Goal: Register for event/course

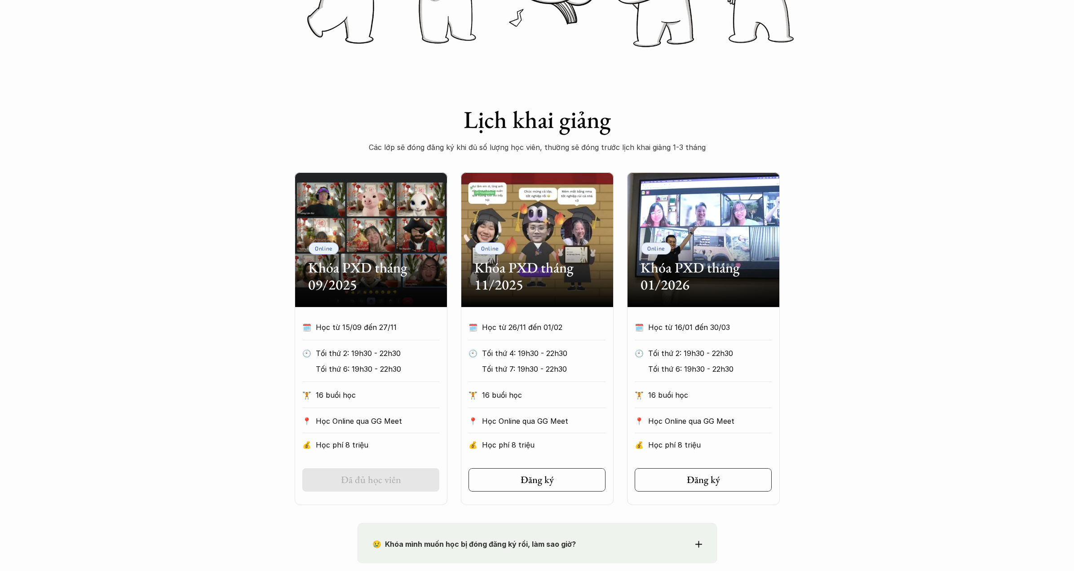
scroll to position [327, 0]
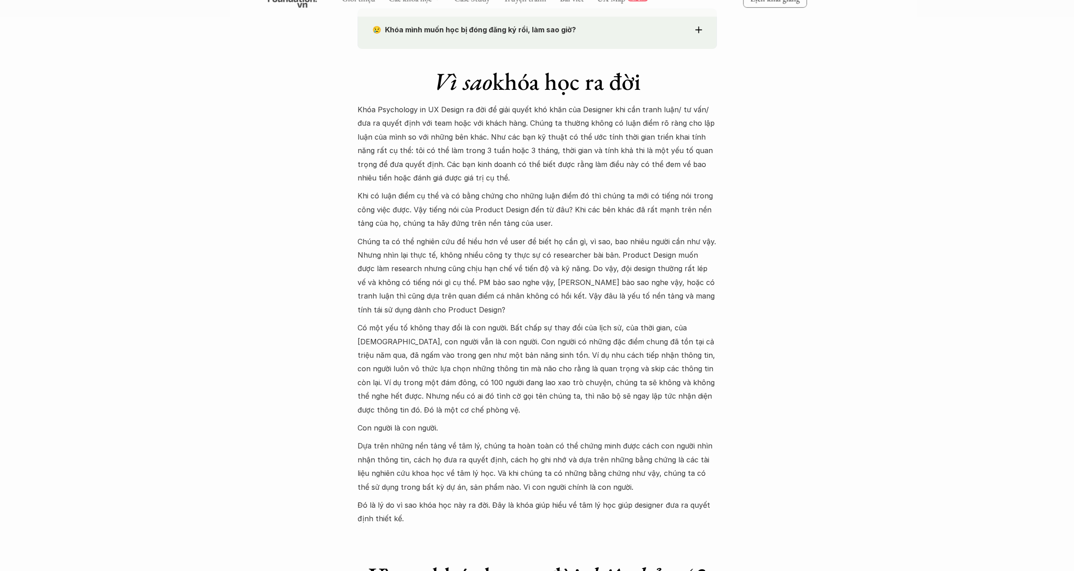
scroll to position [791, 0]
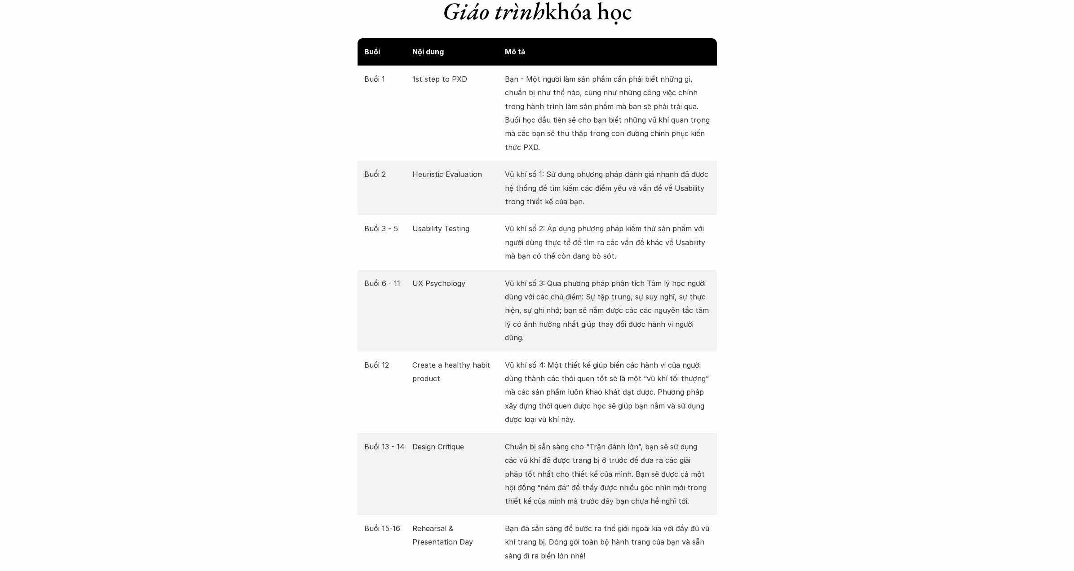
scroll to position [1667, 0]
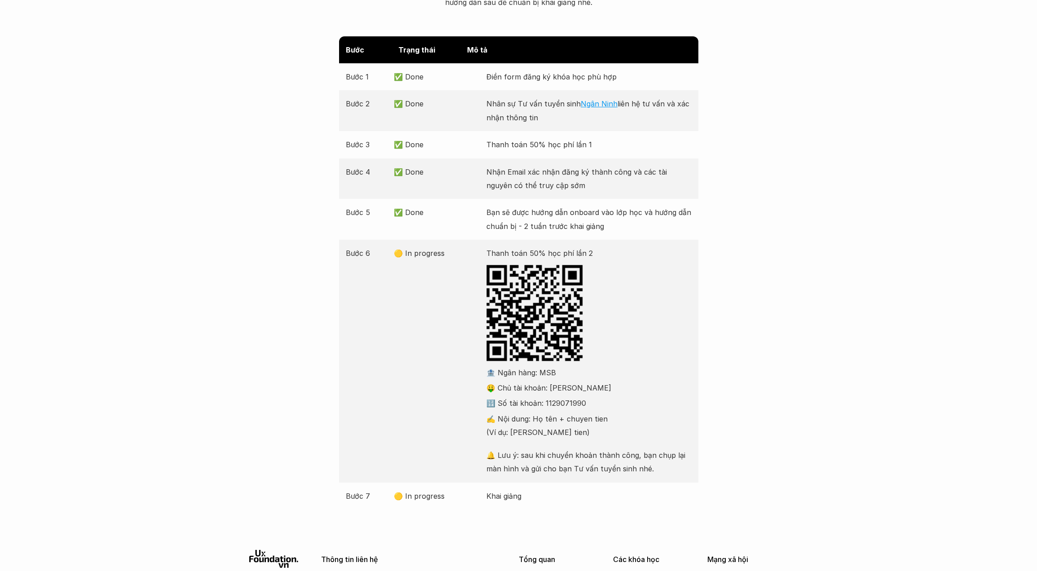
scroll to position [120, 0]
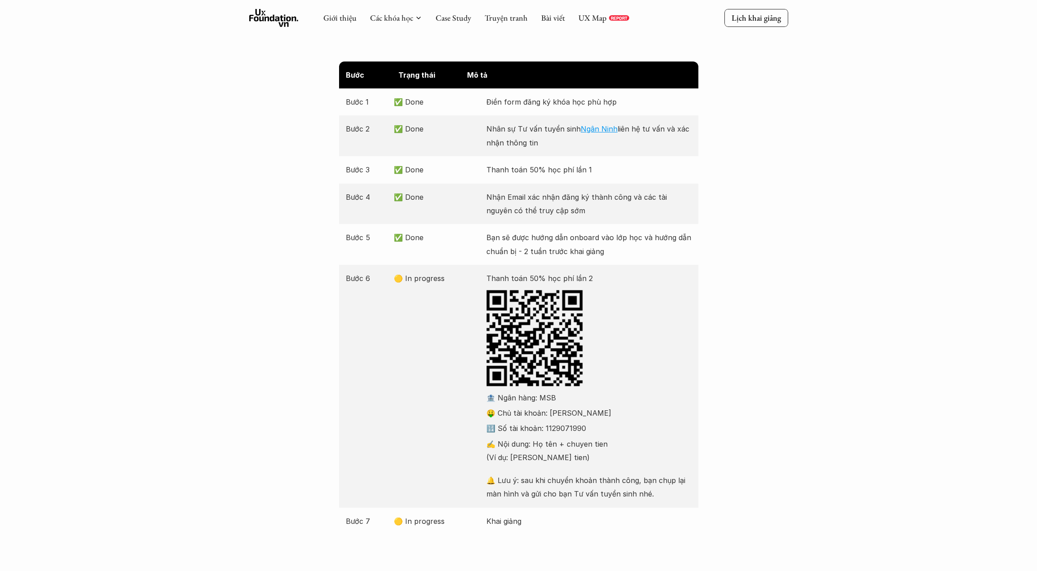
scroll to position [88, 0]
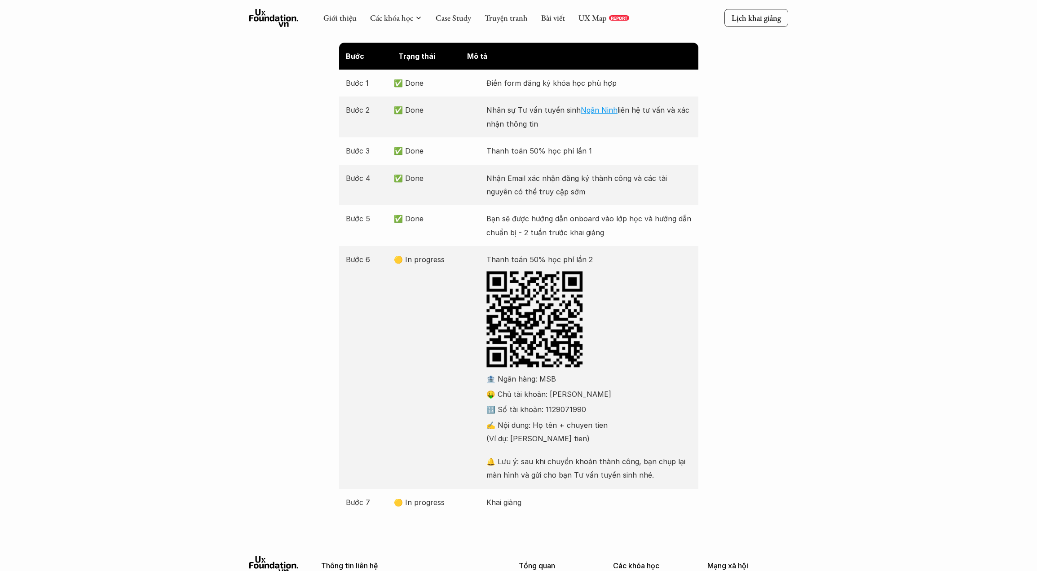
scroll to position [112, 0]
